Goal: Find specific page/section: Find specific page/section

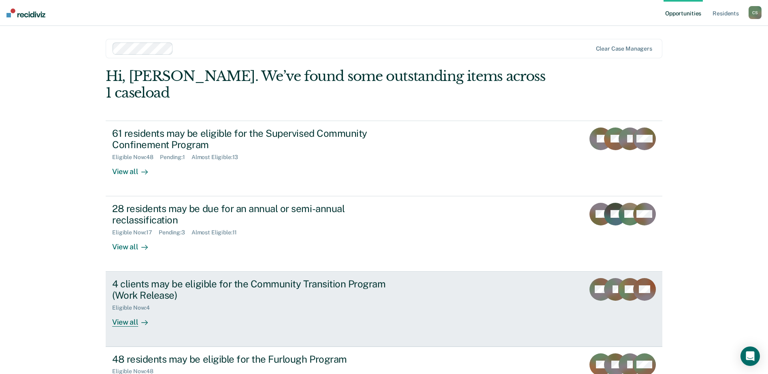
click at [121, 311] on div "View all" at bounding box center [134, 319] width 45 height 16
